Goal: Navigation & Orientation: Find specific page/section

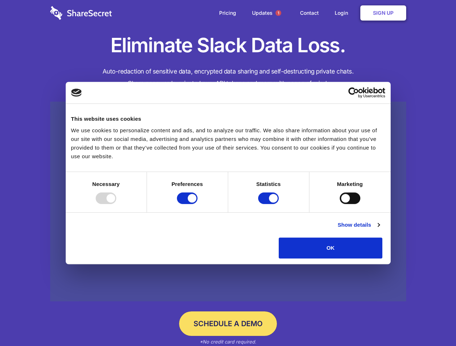
click at [116, 204] on div at bounding box center [106, 199] width 21 height 12
click at [197, 204] on input "Preferences" at bounding box center [187, 199] width 21 height 12
checkbox input "false"
click at [269, 204] on input "Statistics" at bounding box center [268, 199] width 21 height 12
checkbox input "false"
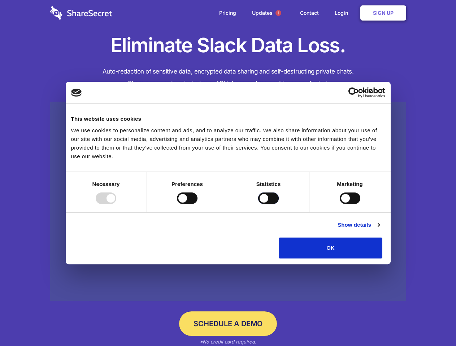
checkbox input "false"
click at [340, 204] on input "Marketing" at bounding box center [350, 199] width 21 height 12
checkbox input "true"
click at [379, 229] on link "Show details" at bounding box center [358, 225] width 42 height 9
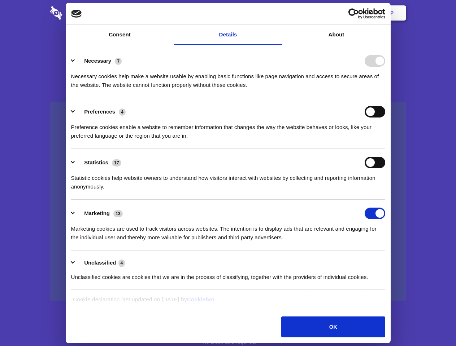
click at [385, 98] on li "Necessary 7 Necessary cookies help make a website usable by enabling basic func…" at bounding box center [228, 72] width 314 height 51
click at [278, 13] on span "1" at bounding box center [278, 13] width 6 height 6
